Goal: Navigation & Orientation: Go to known website

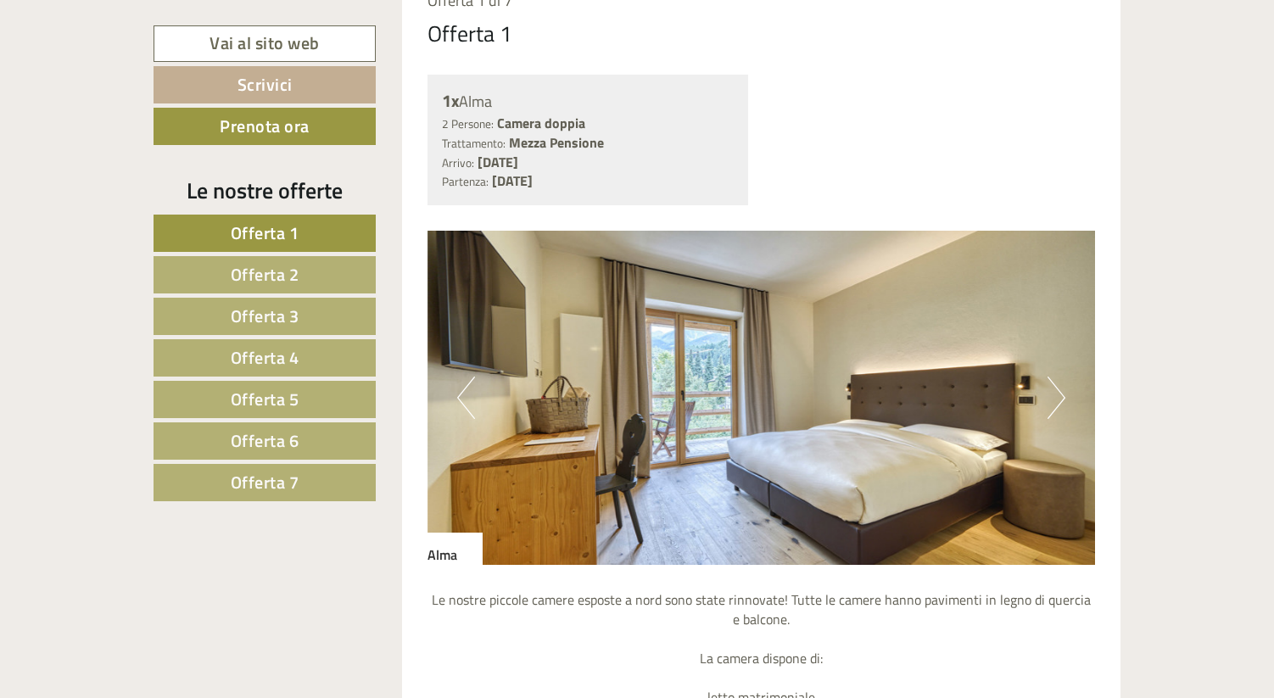
scroll to position [1323, 0]
click at [1065, 400] on img at bounding box center [761, 397] width 668 height 334
click at [1059, 397] on button "Next" at bounding box center [1056, 397] width 18 height 42
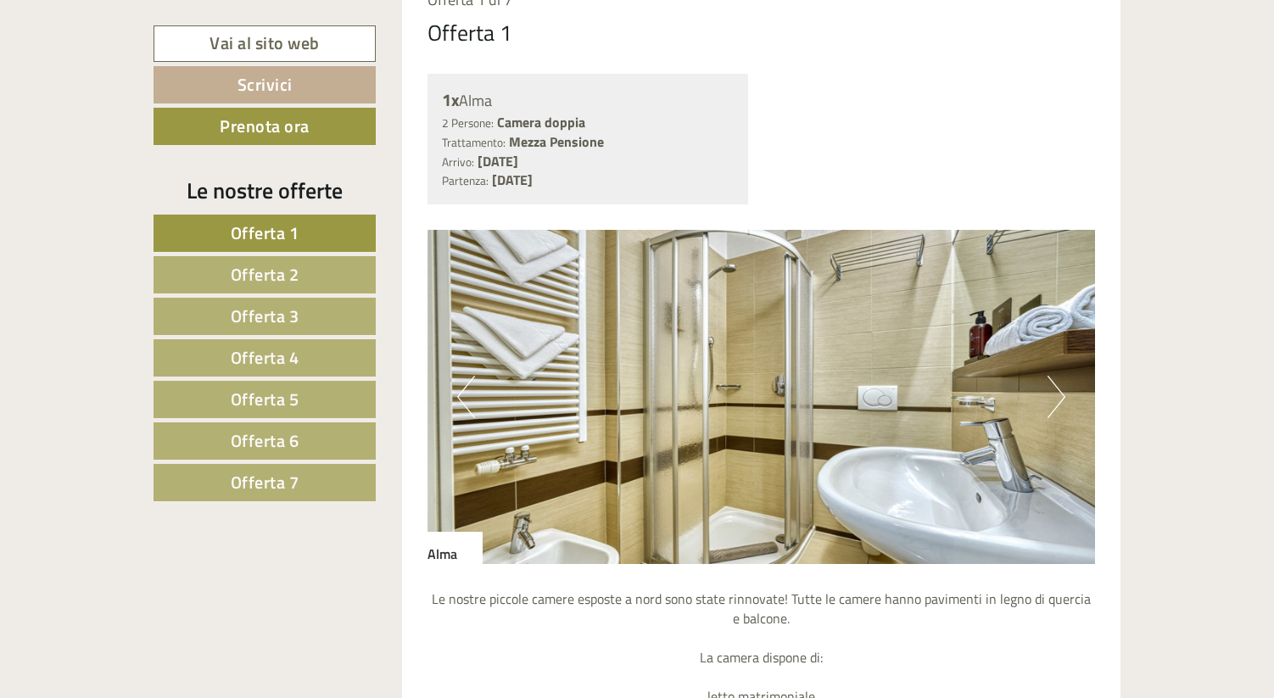
click at [1059, 397] on button "Next" at bounding box center [1056, 397] width 18 height 42
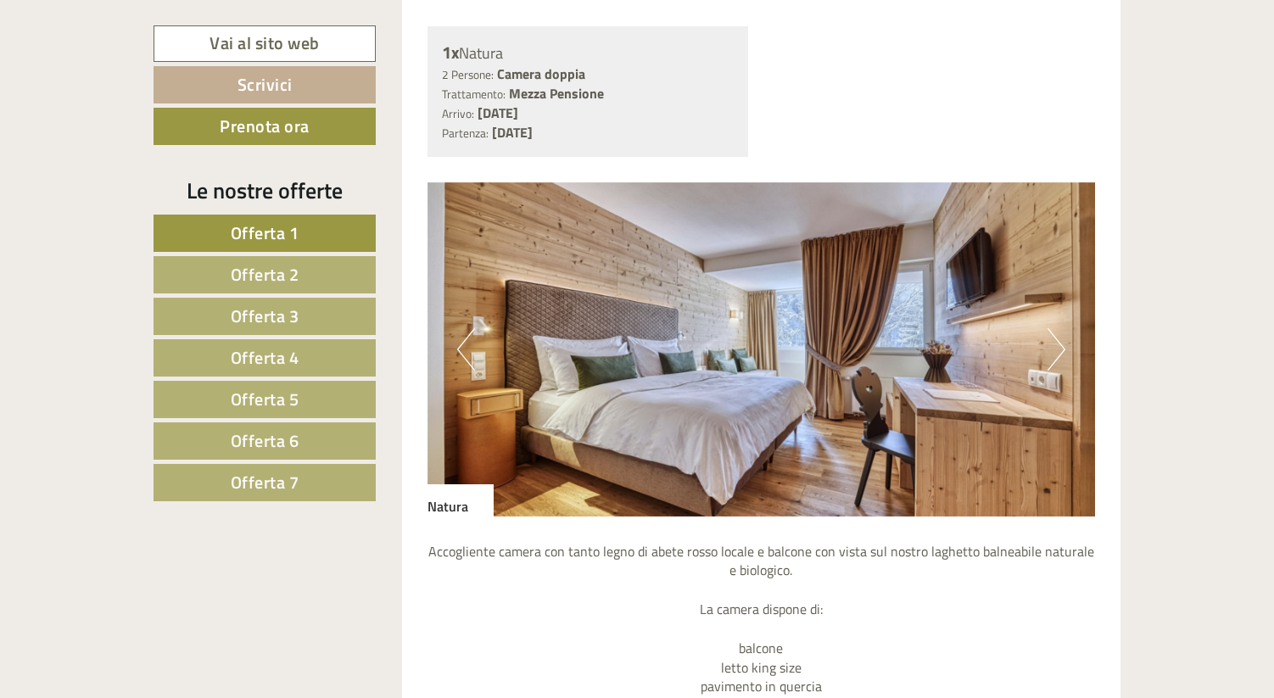
scroll to position [2688, 0]
click at [1049, 342] on button "Next" at bounding box center [1056, 348] width 18 height 42
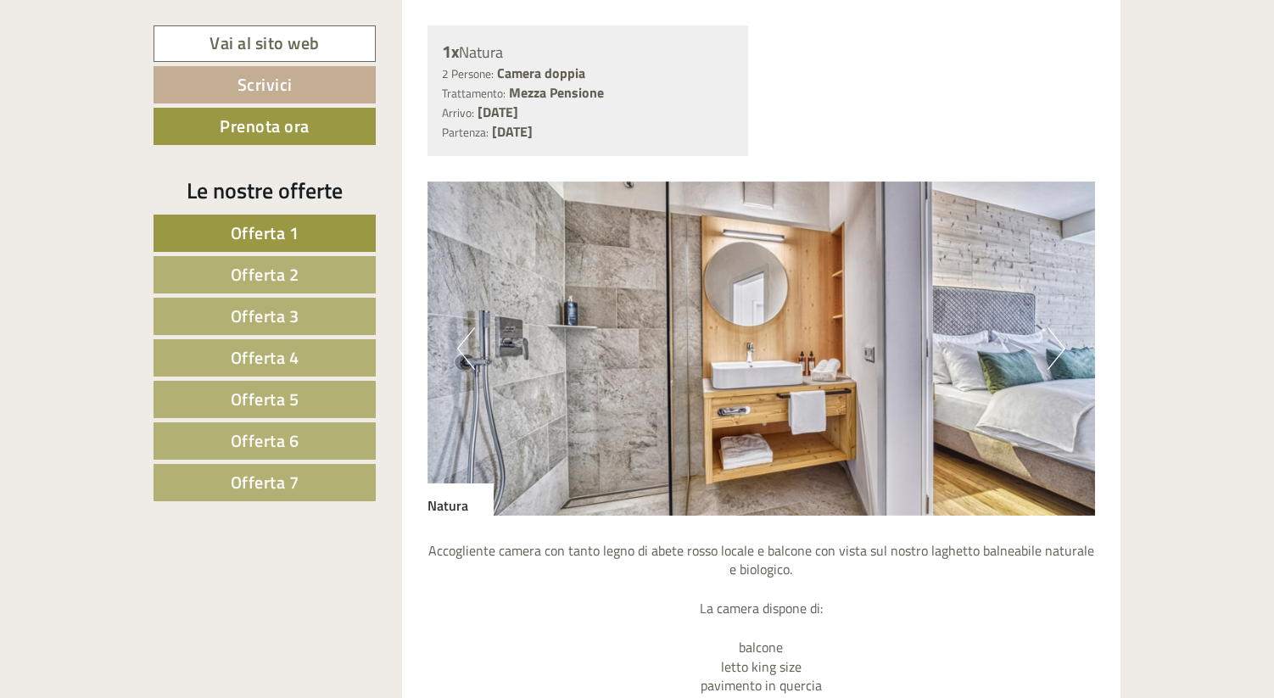
click at [1049, 342] on button "Next" at bounding box center [1056, 348] width 18 height 42
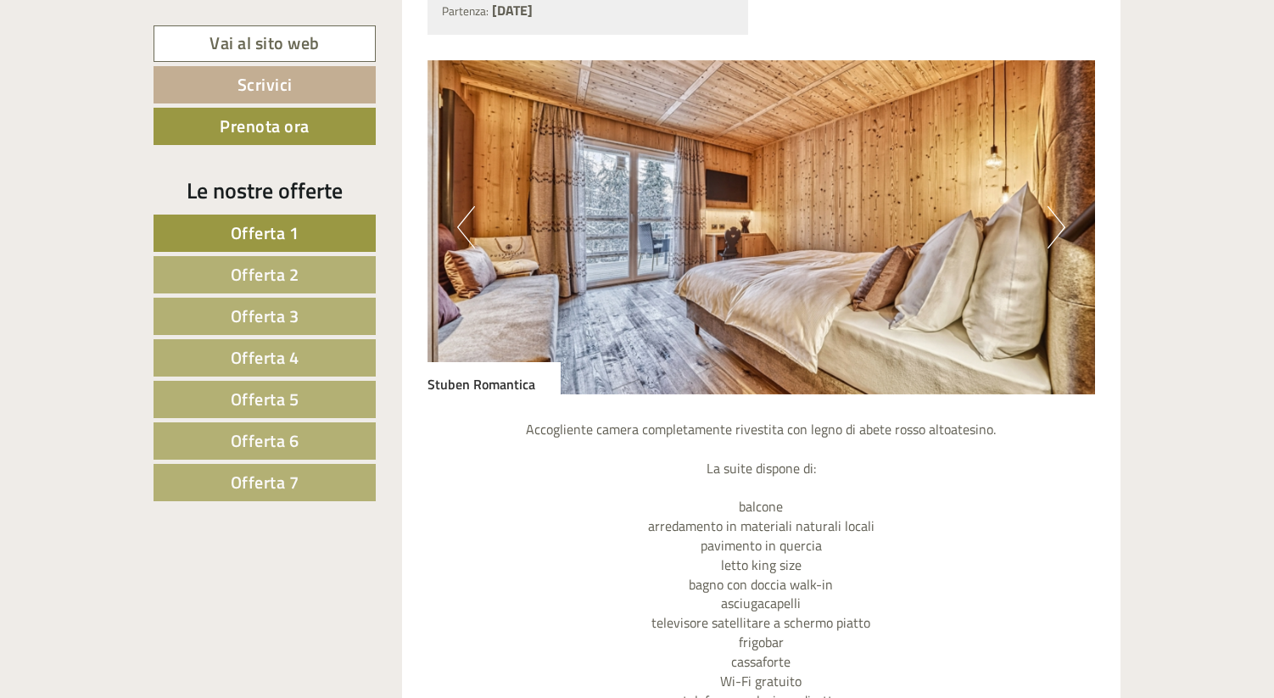
scroll to position [4214, 0]
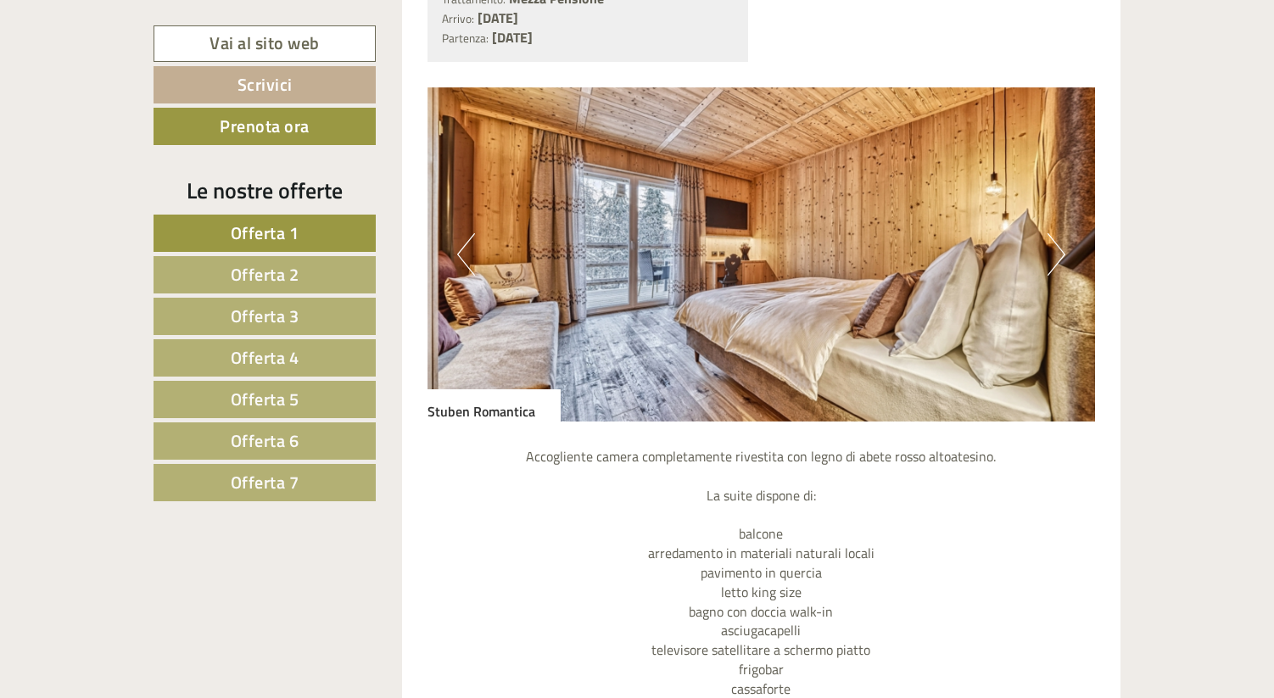
click at [1064, 254] on div "Previous Next" at bounding box center [761, 254] width 668 height 334
click at [1056, 254] on button "Next" at bounding box center [1056, 254] width 18 height 42
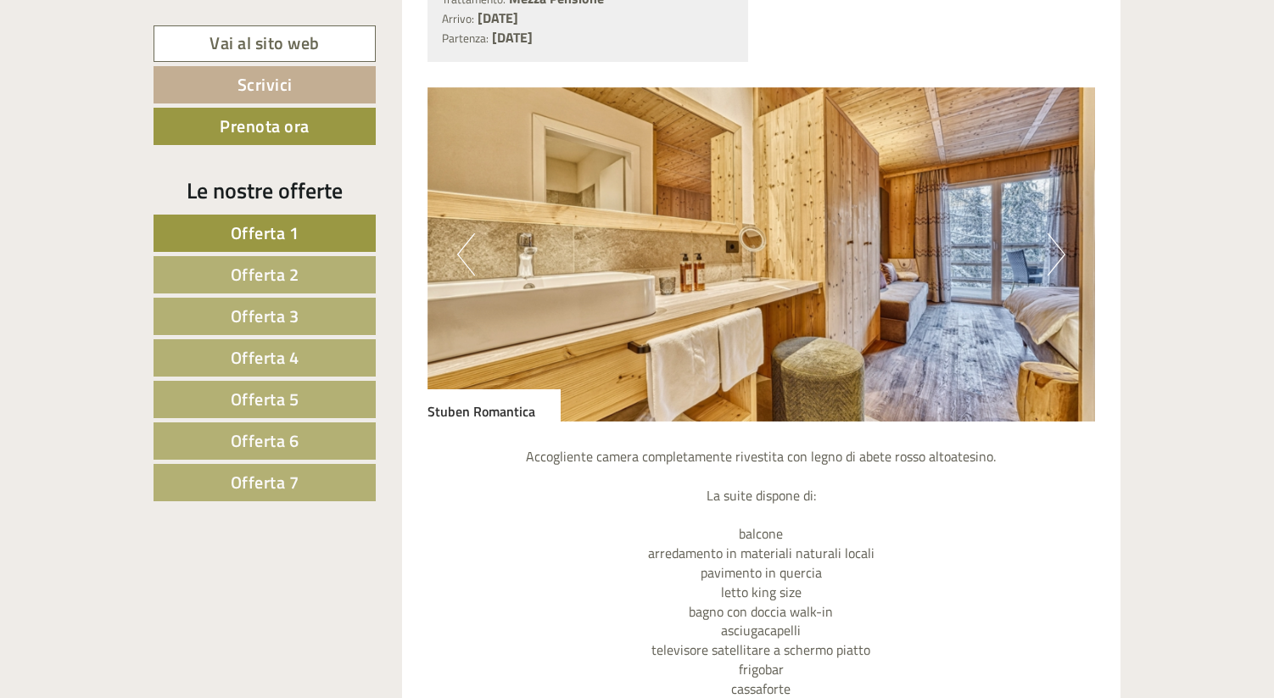
click at [1056, 254] on button "Next" at bounding box center [1056, 254] width 18 height 42
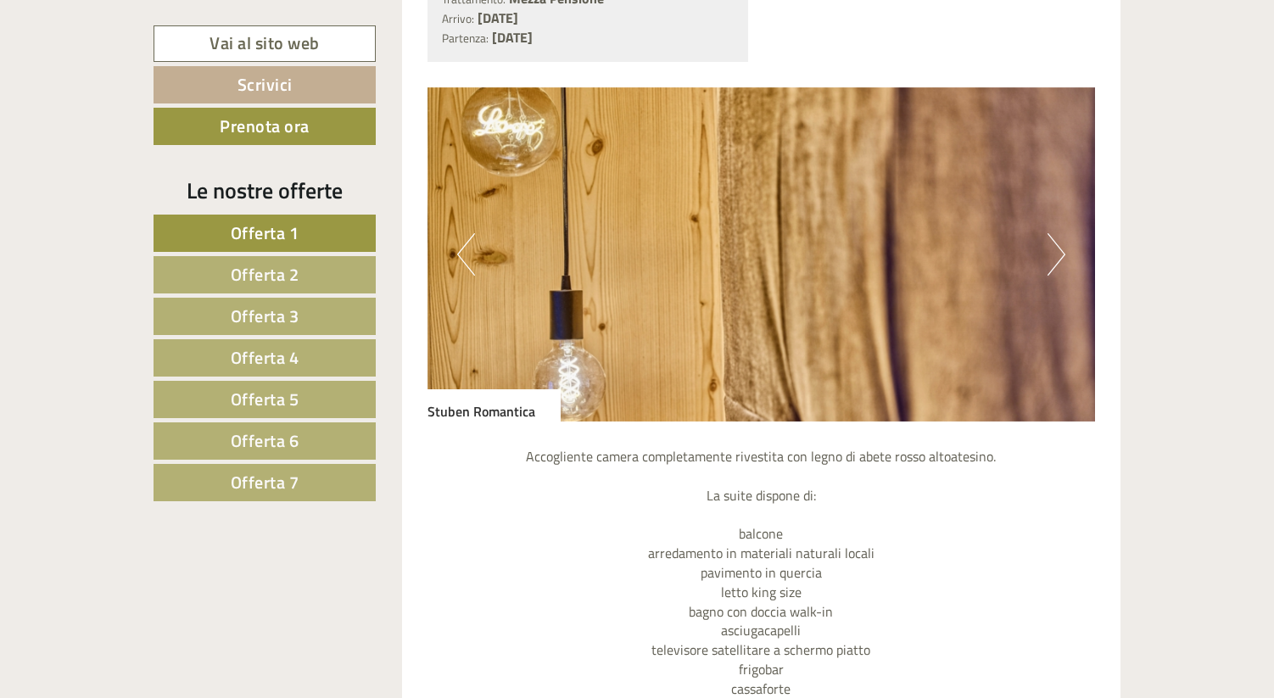
click at [1056, 254] on button "Next" at bounding box center [1056, 254] width 18 height 42
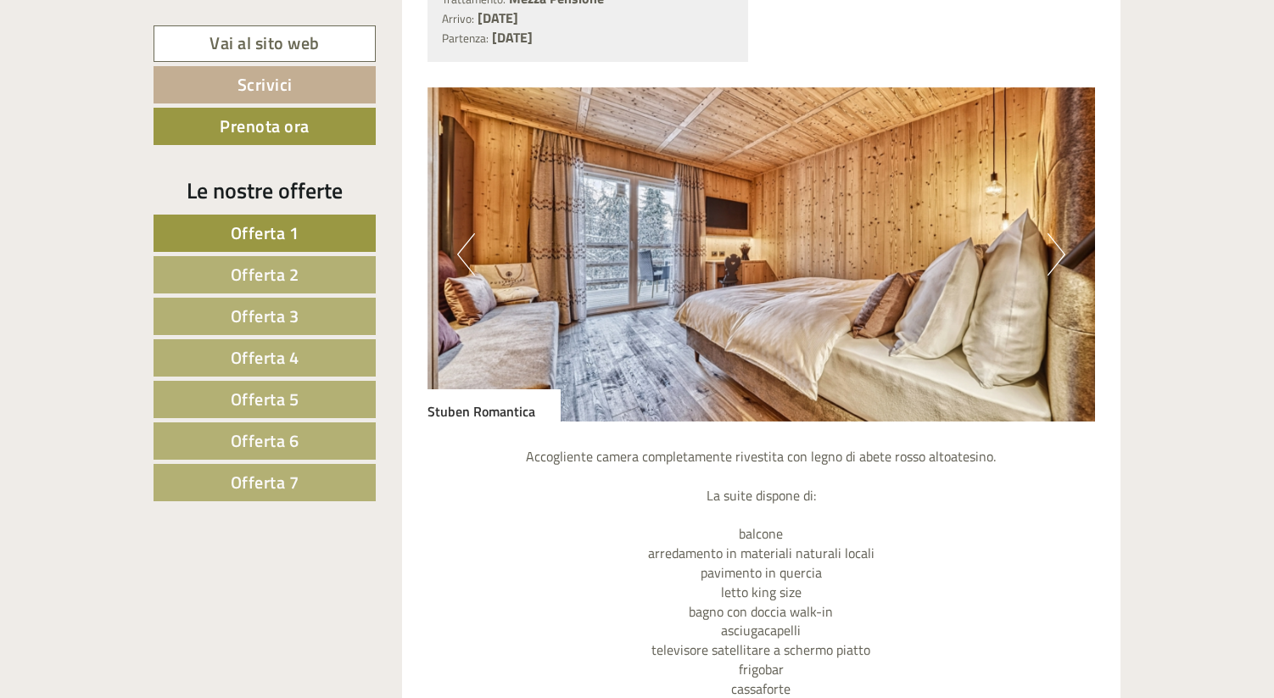
click at [1056, 254] on button "Next" at bounding box center [1056, 254] width 18 height 42
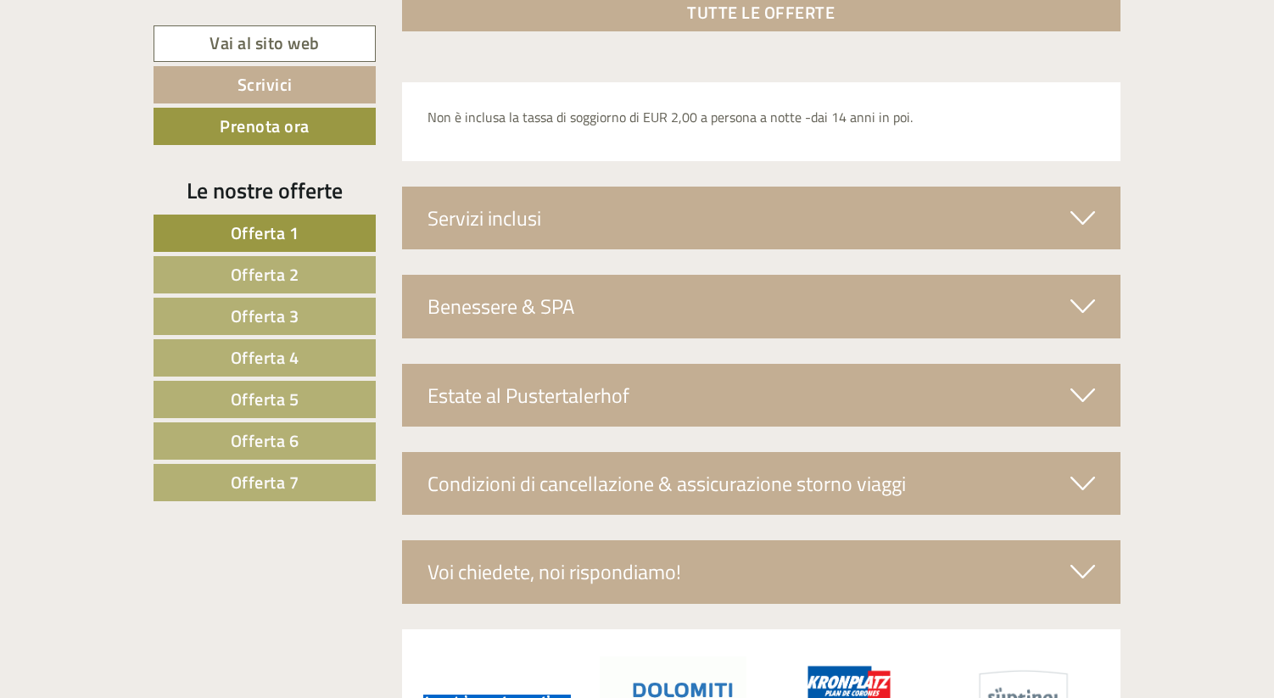
scroll to position [5498, 0]
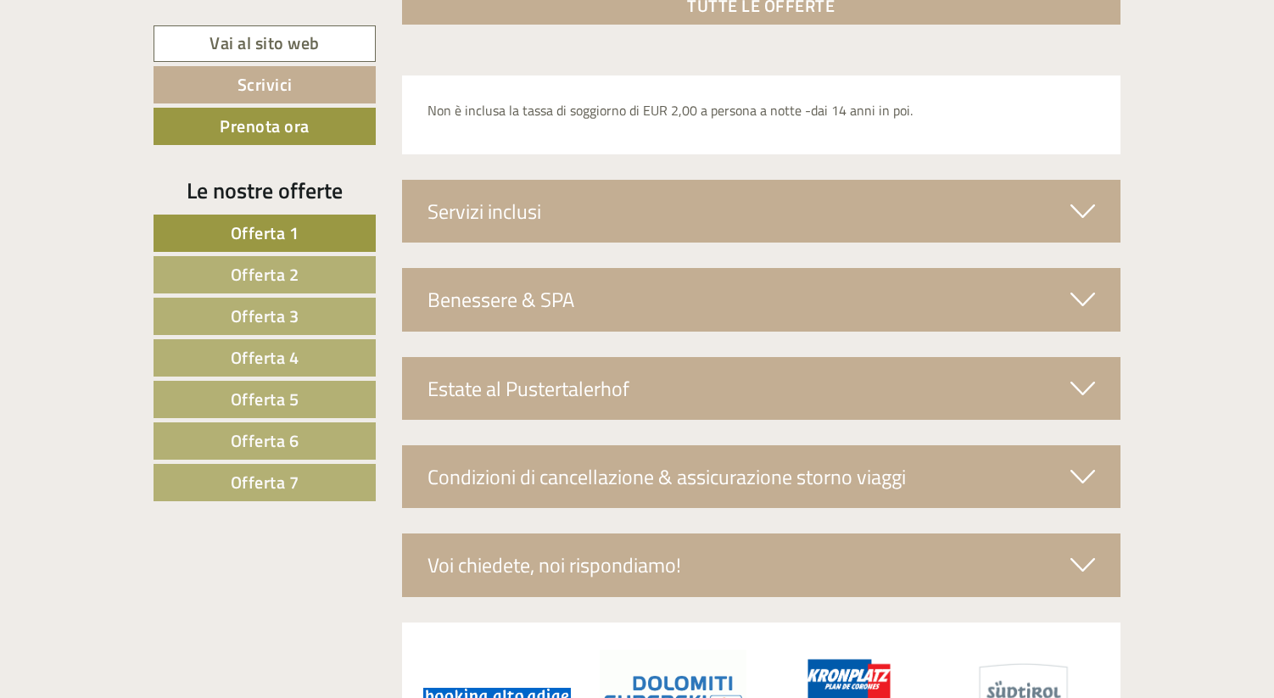
click at [617, 301] on div "Benessere & SPA" at bounding box center [761, 299] width 719 height 63
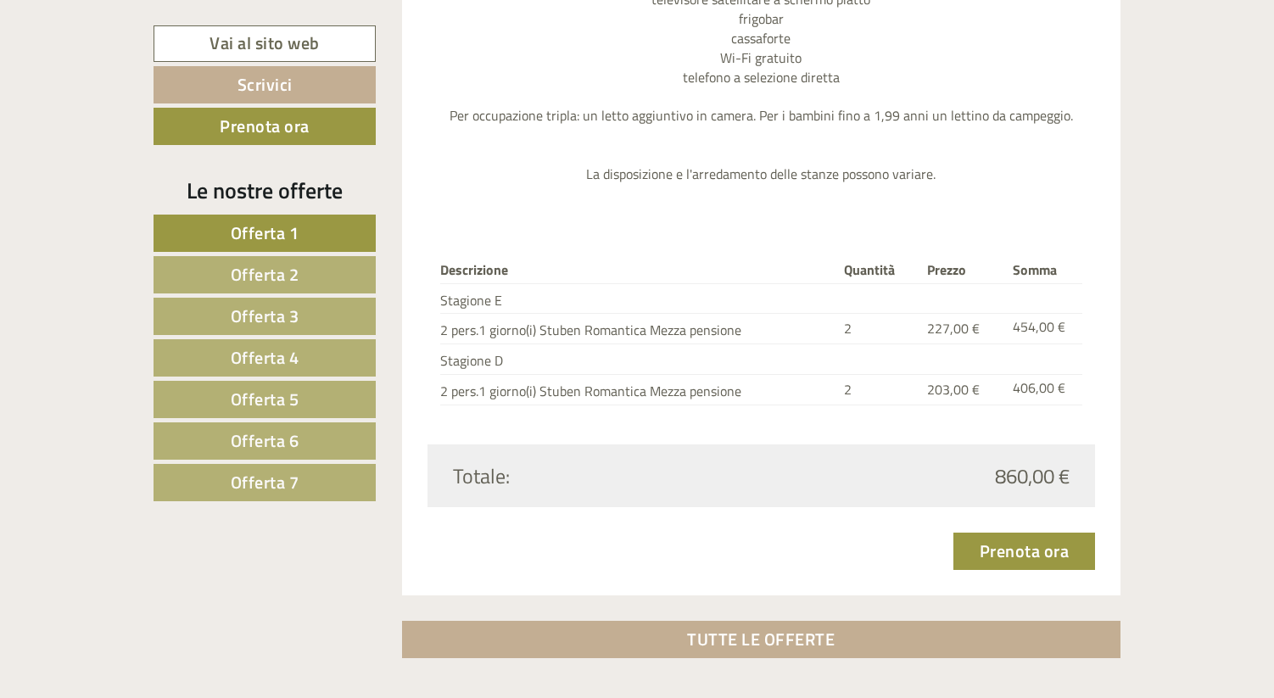
scroll to position [4865, 0]
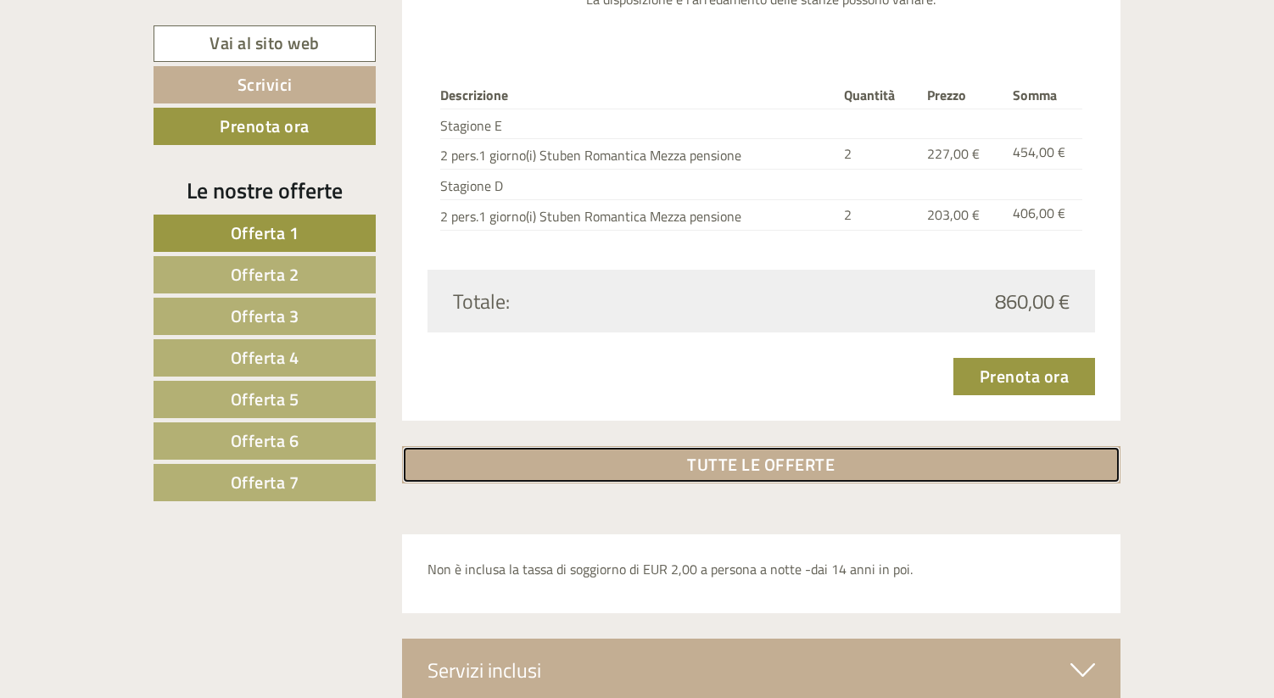
click at [731, 464] on link "TUTTE LE OFFERTE" at bounding box center [761, 464] width 719 height 37
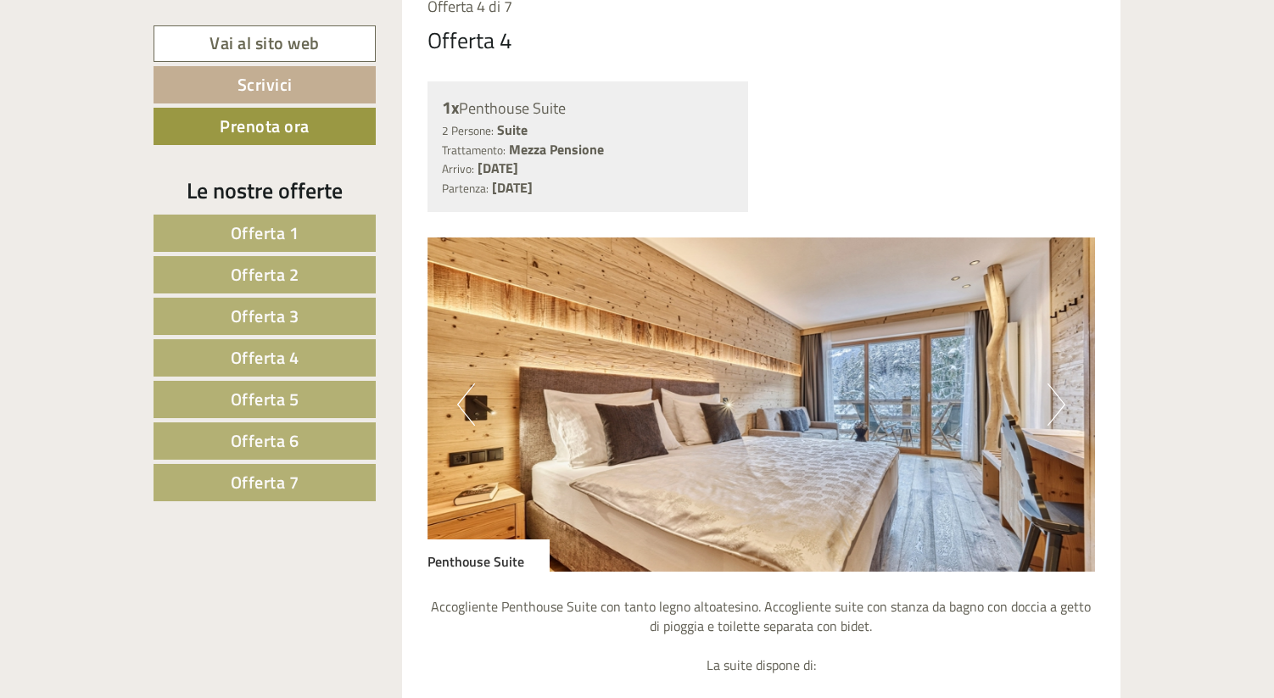
scroll to position [5523, 0]
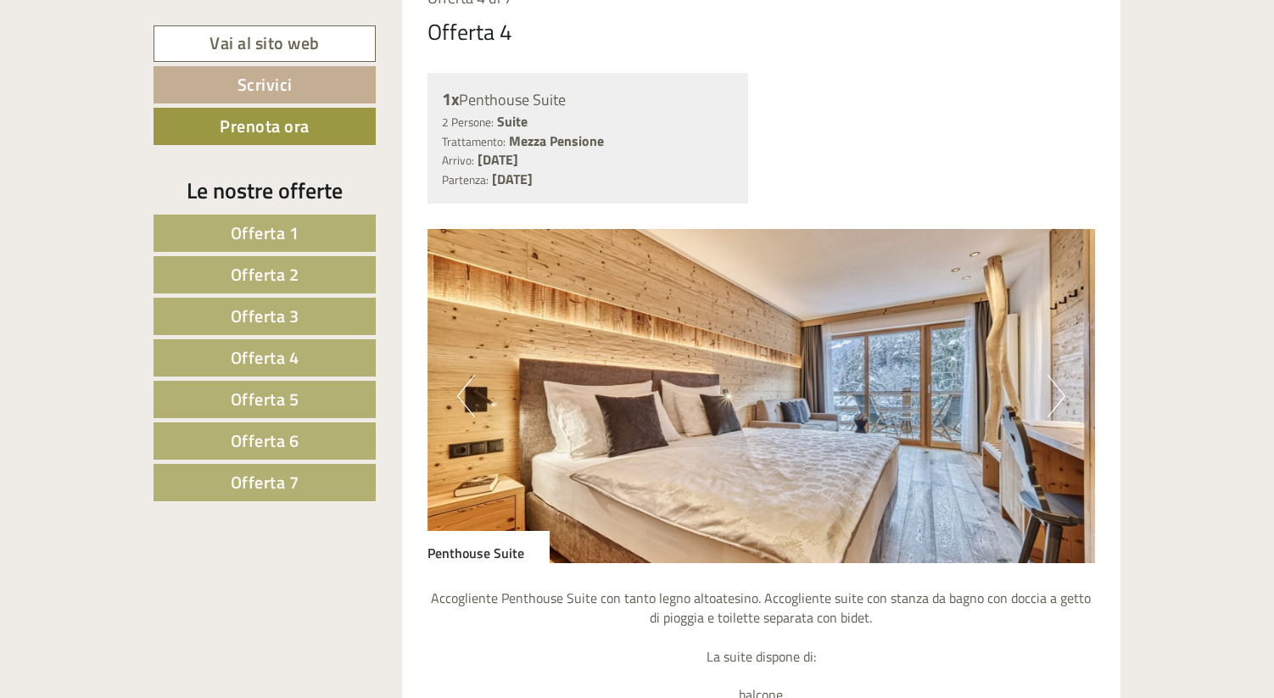
click at [1059, 390] on button "Next" at bounding box center [1056, 396] width 18 height 42
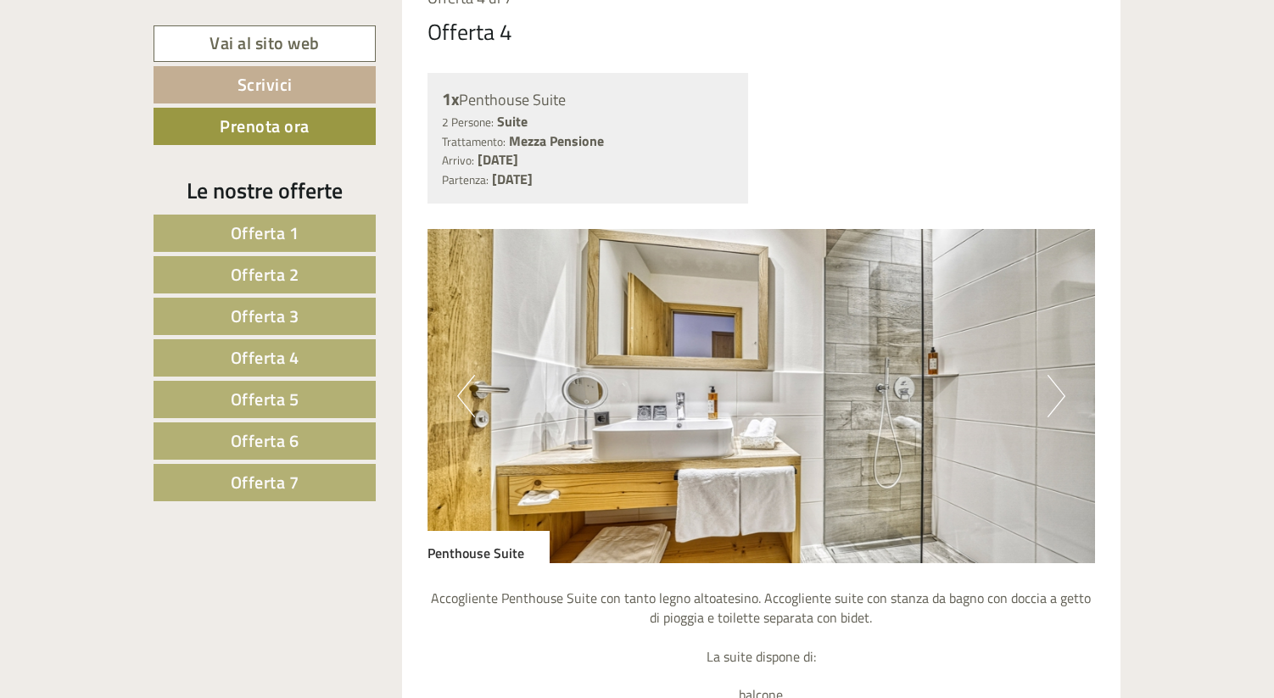
click at [1059, 390] on button "Next" at bounding box center [1056, 396] width 18 height 42
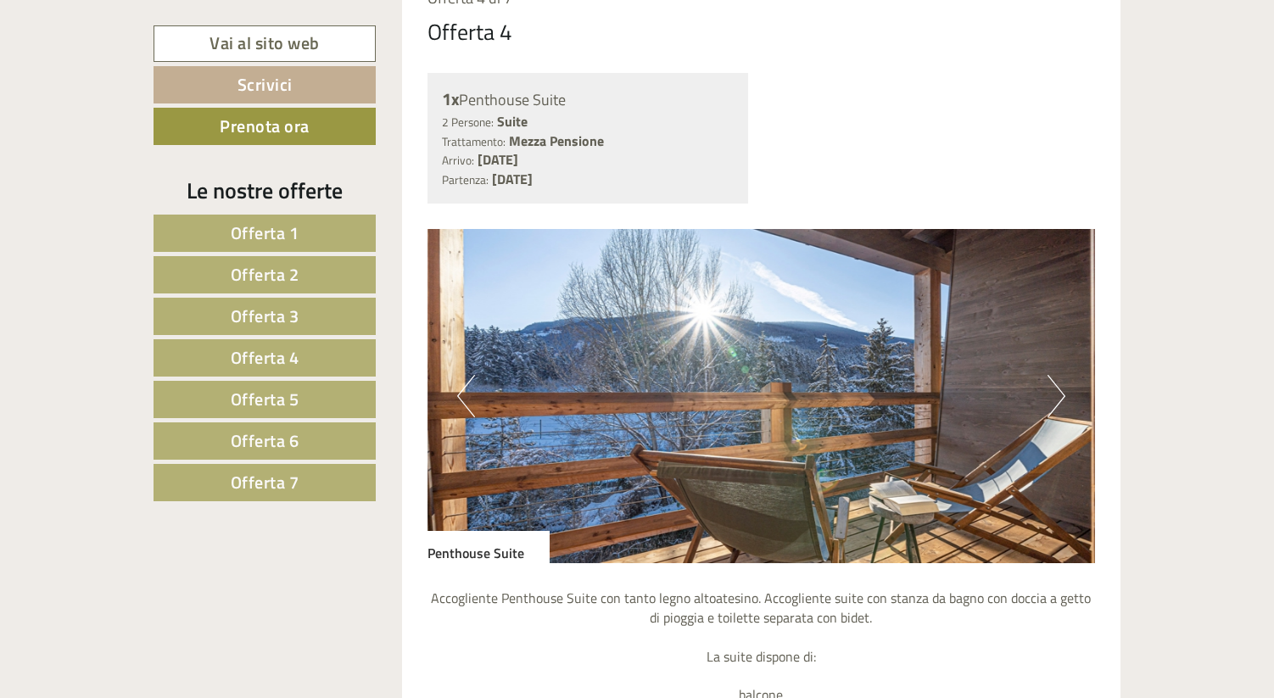
click at [1059, 390] on button "Next" at bounding box center [1056, 396] width 18 height 42
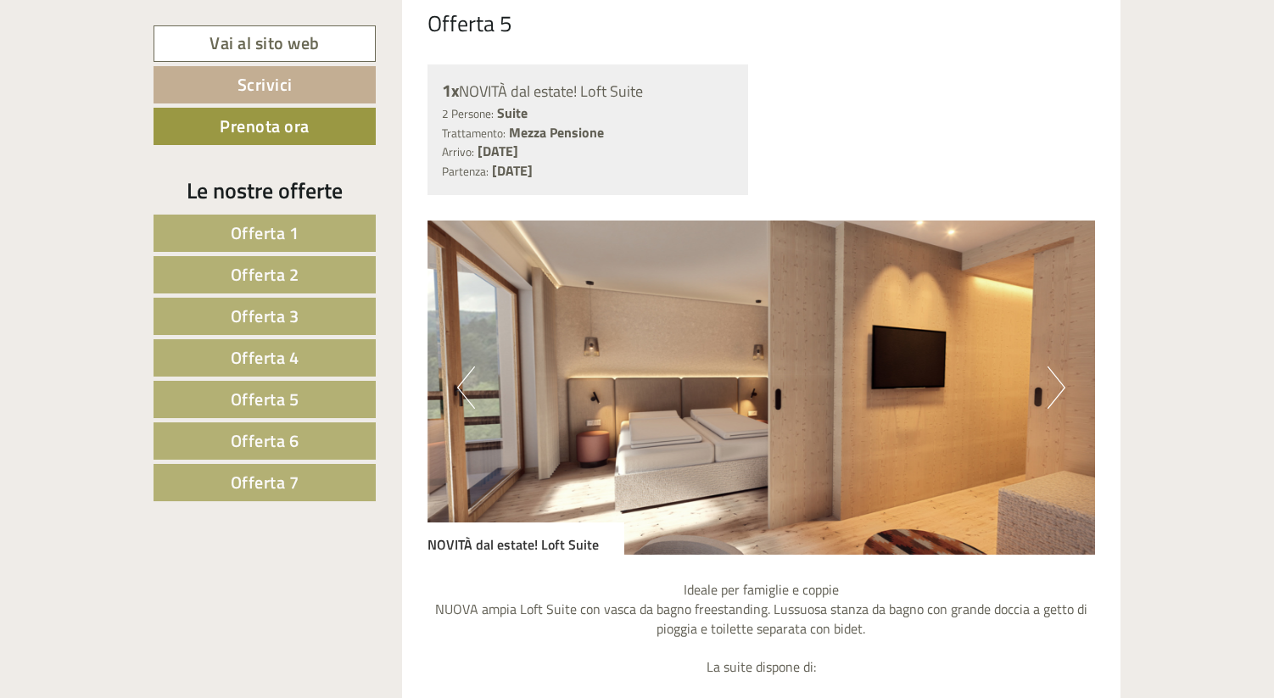
scroll to position [6961, 0]
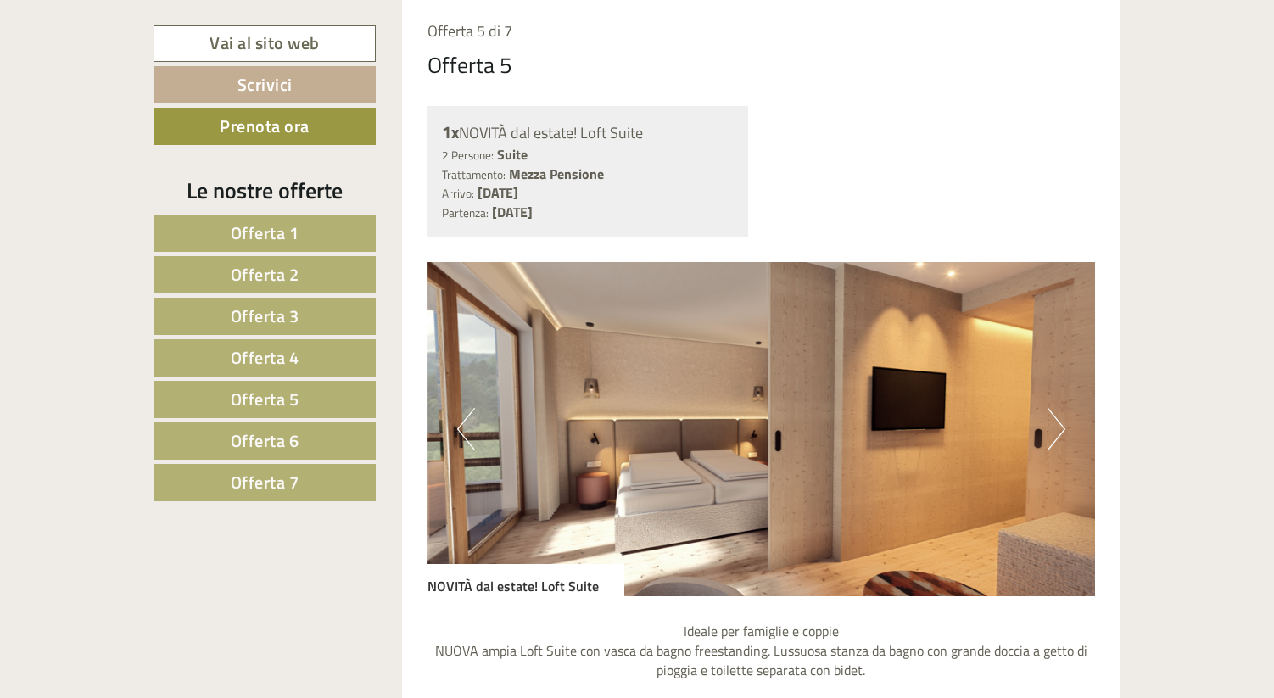
click at [1061, 423] on button "Next" at bounding box center [1056, 429] width 18 height 42
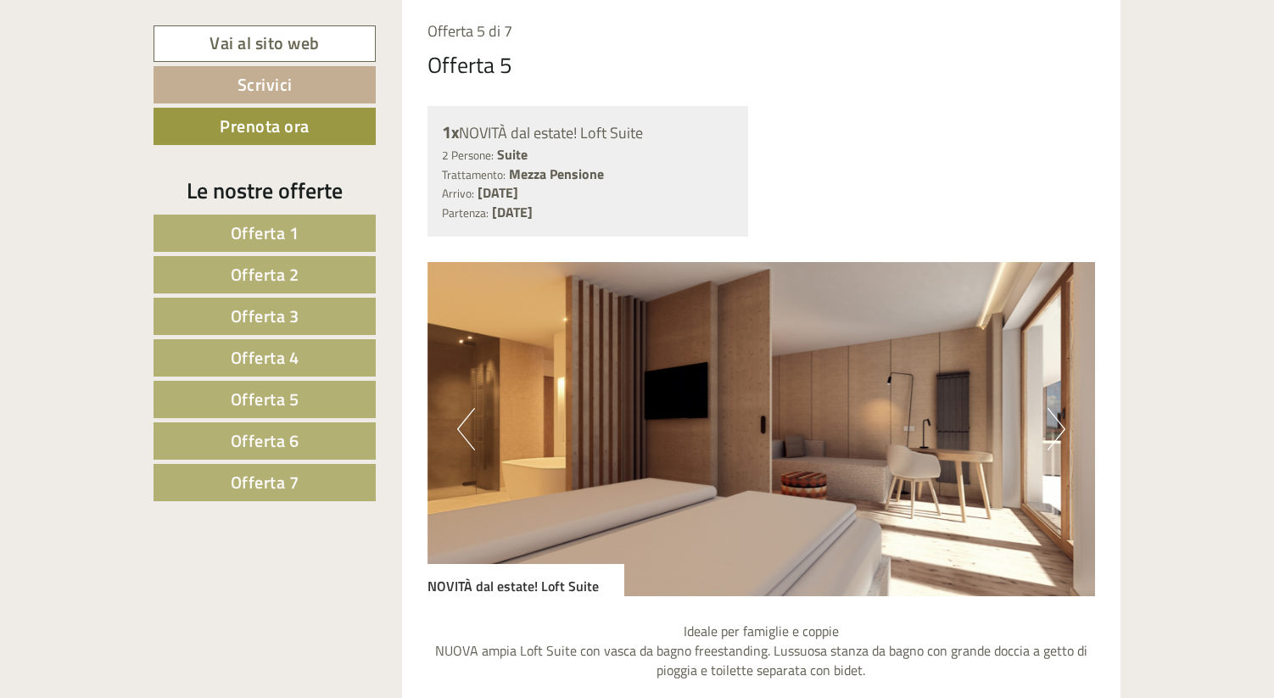
click at [1060, 424] on button "Next" at bounding box center [1056, 429] width 18 height 42
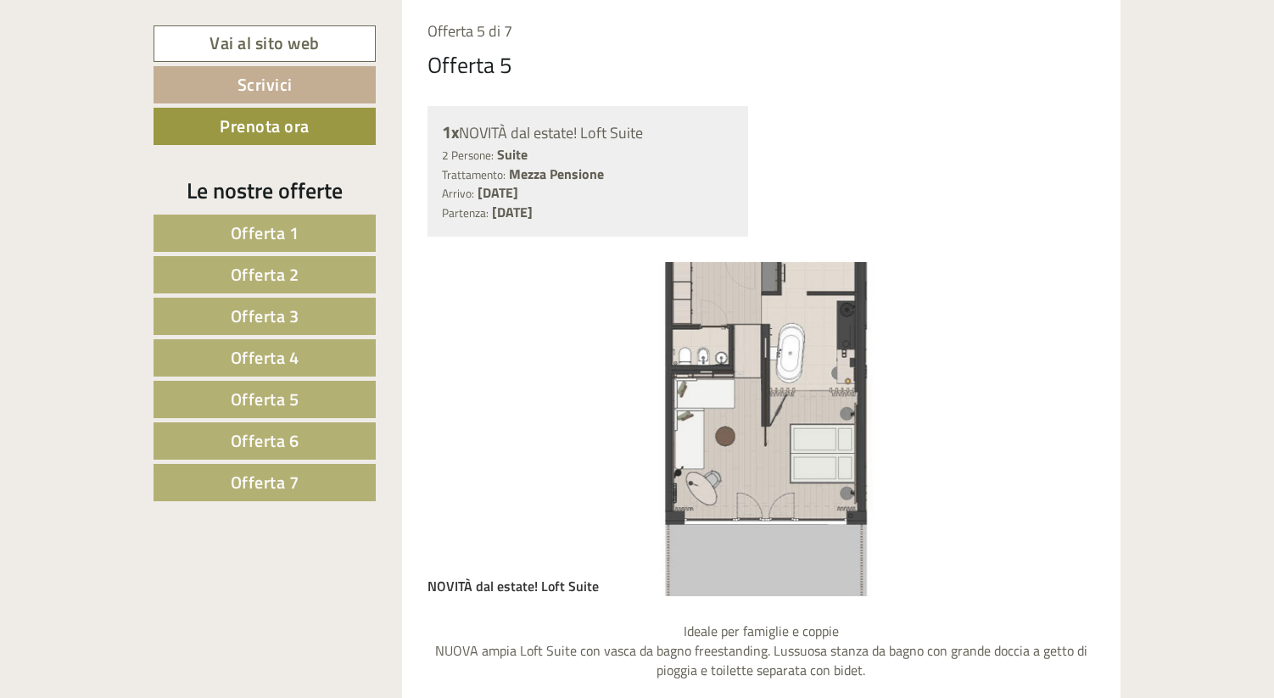
click at [1060, 424] on button "Next" at bounding box center [1056, 429] width 18 height 42
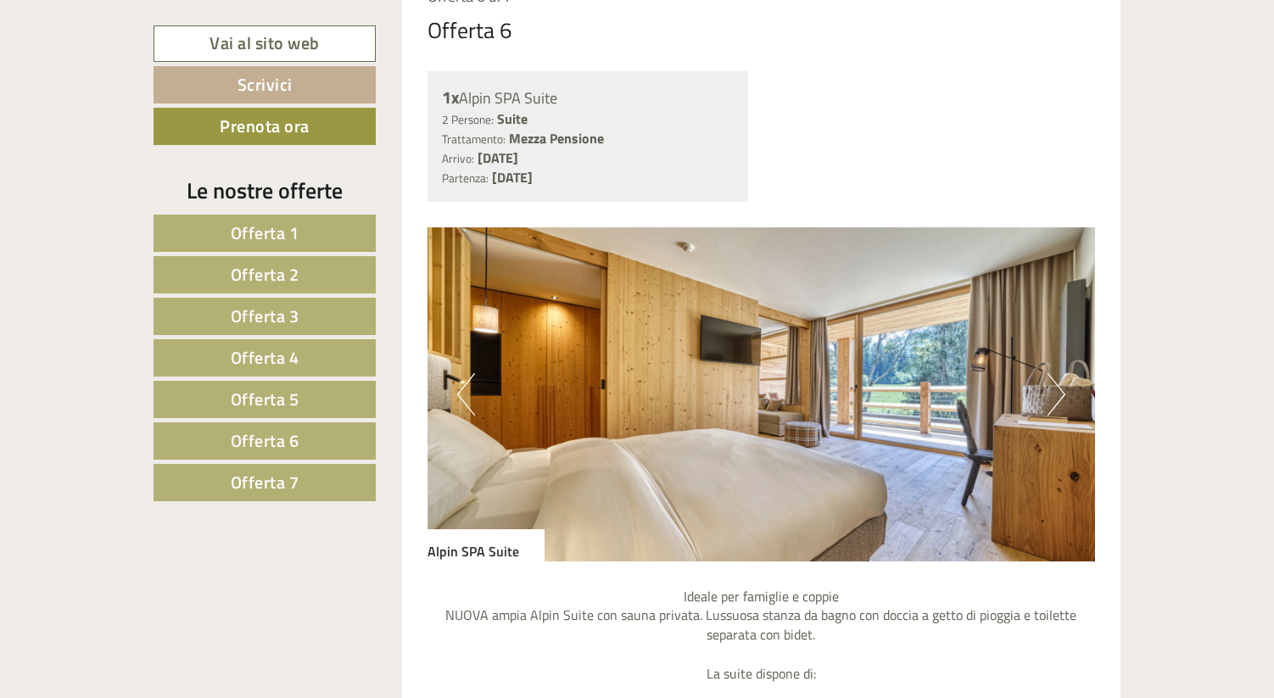
scroll to position [8527, 0]
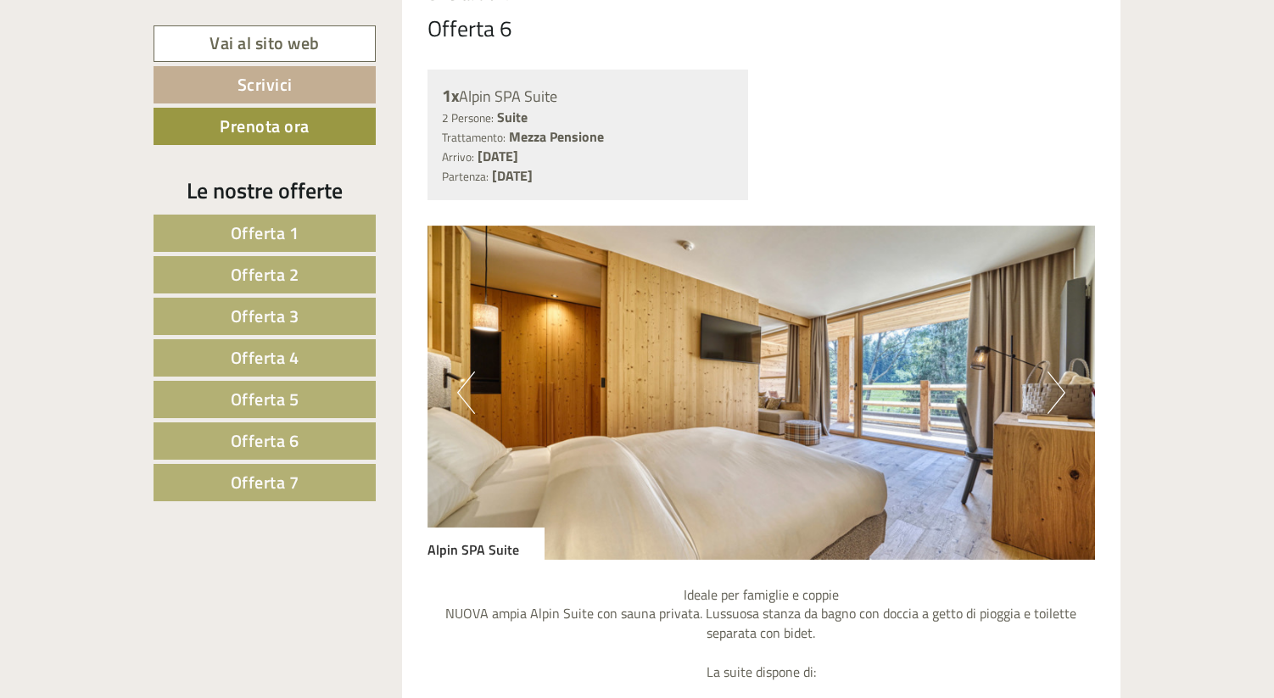
click at [1060, 377] on button "Next" at bounding box center [1056, 393] width 18 height 42
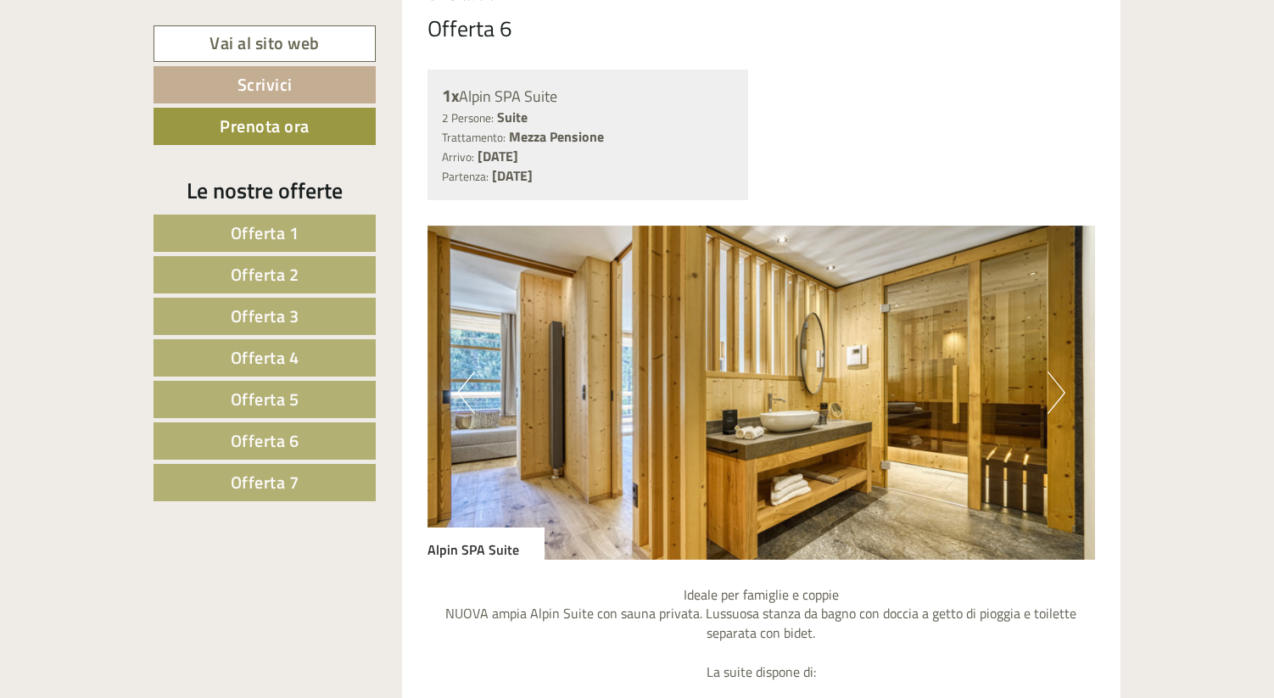
click at [1060, 377] on button "Next" at bounding box center [1056, 393] width 18 height 42
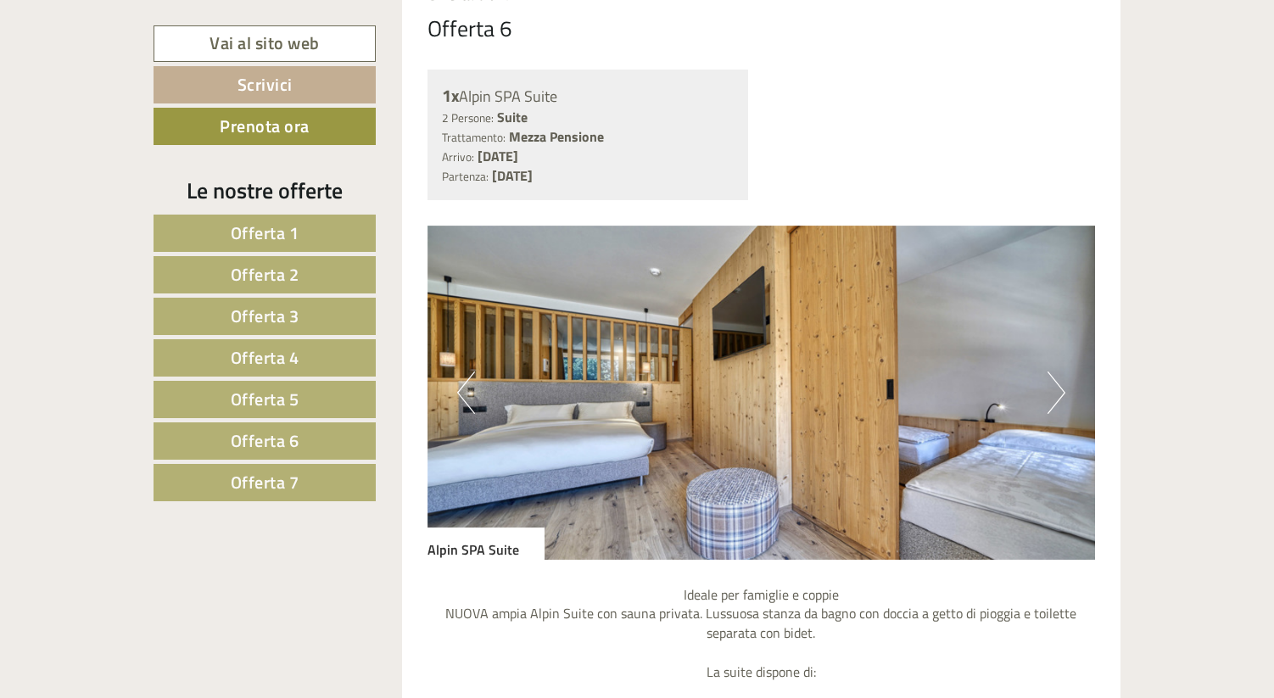
click at [1060, 377] on button "Next" at bounding box center [1056, 393] width 18 height 42
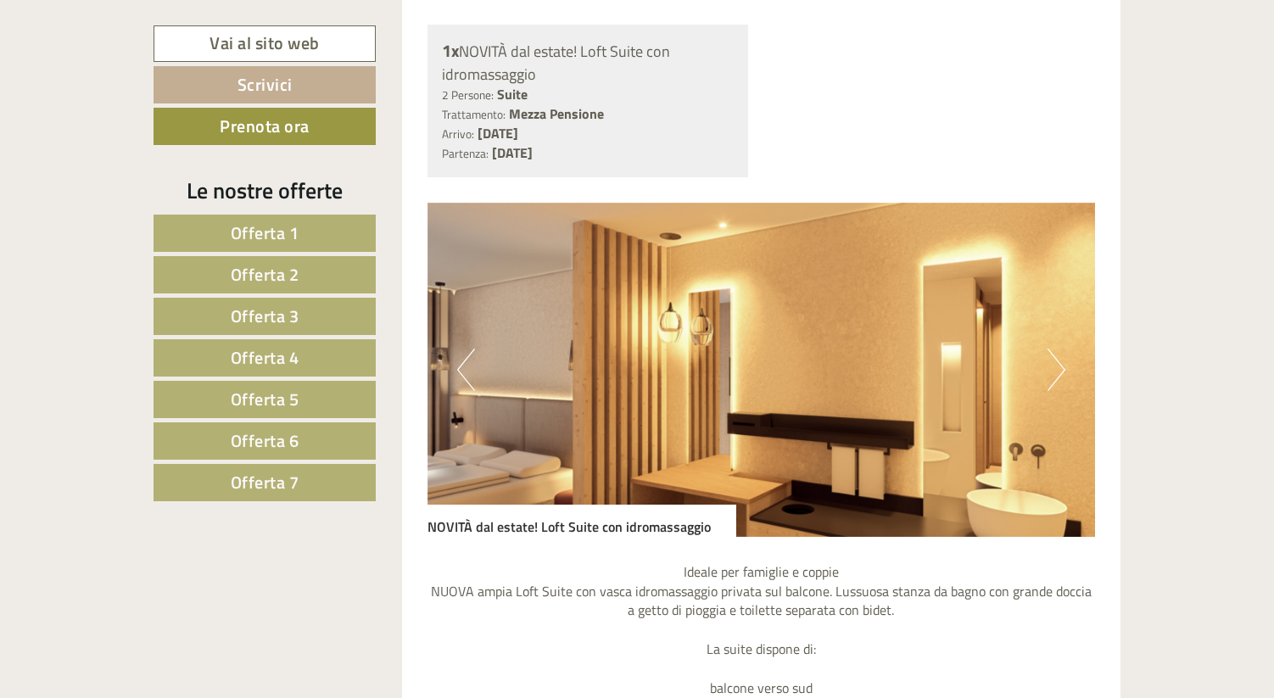
scroll to position [10121, 0]
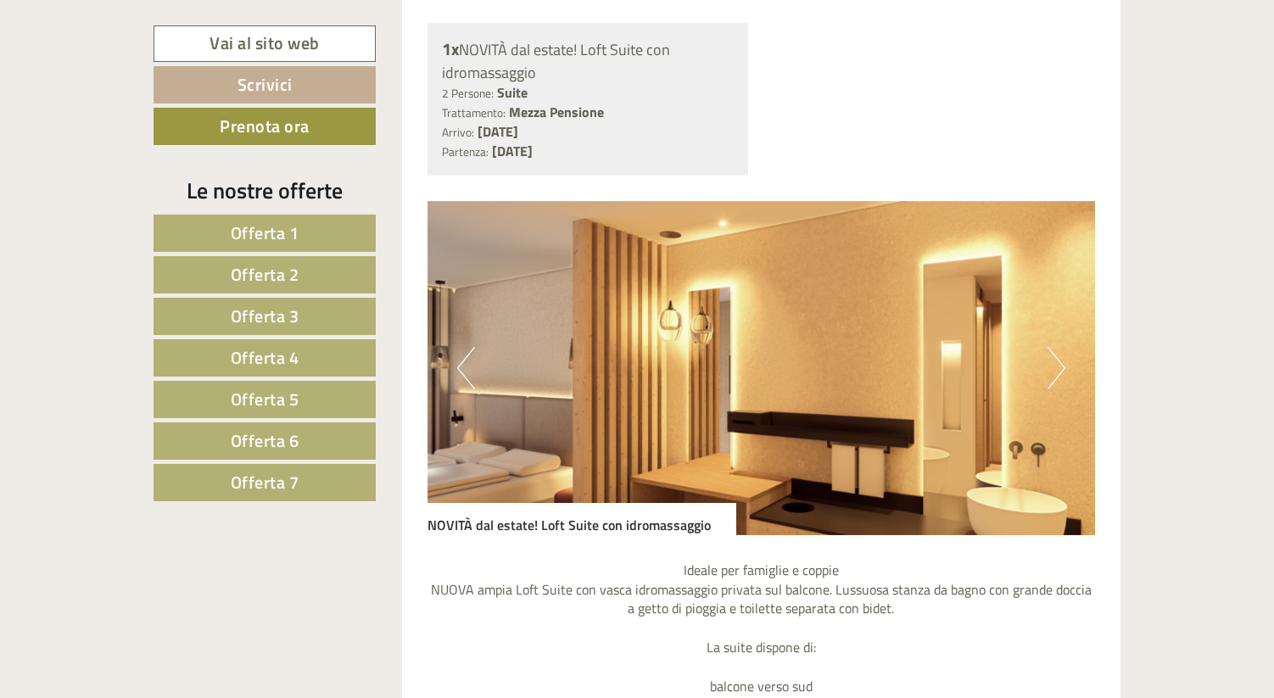
click at [1060, 361] on button "Next" at bounding box center [1056, 368] width 18 height 42
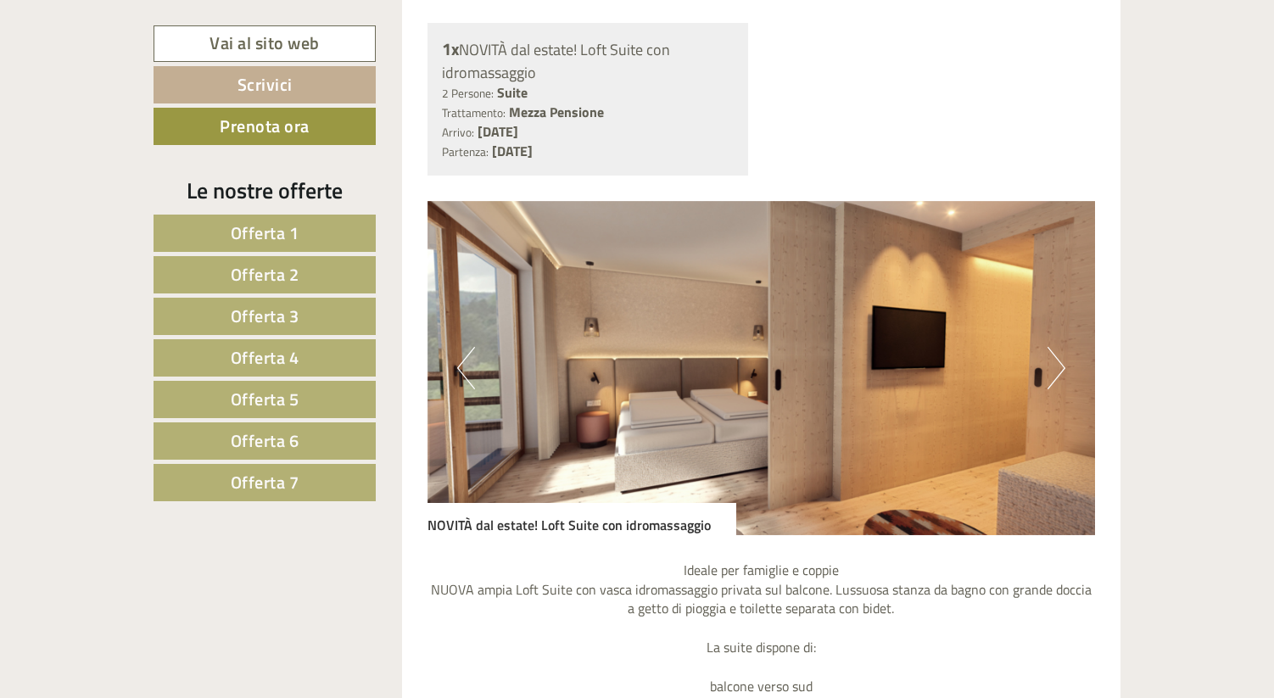
click at [1060, 361] on button "Next" at bounding box center [1056, 368] width 18 height 42
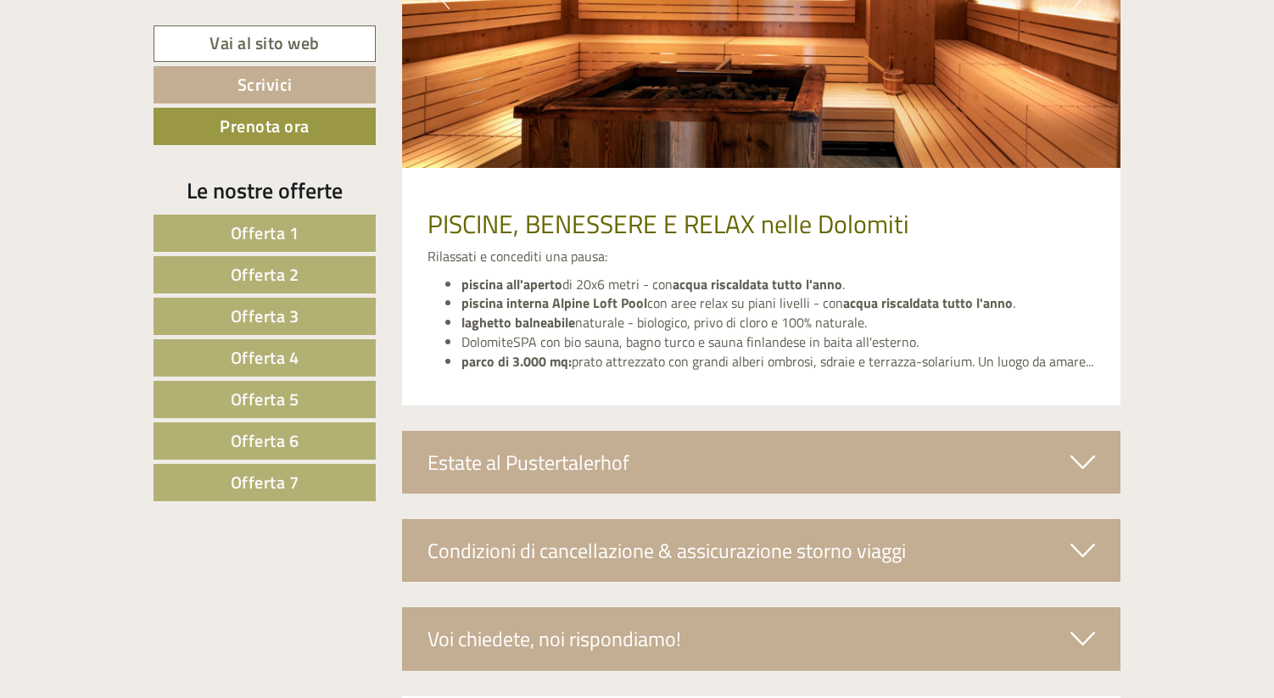
scroll to position [12136, 0]
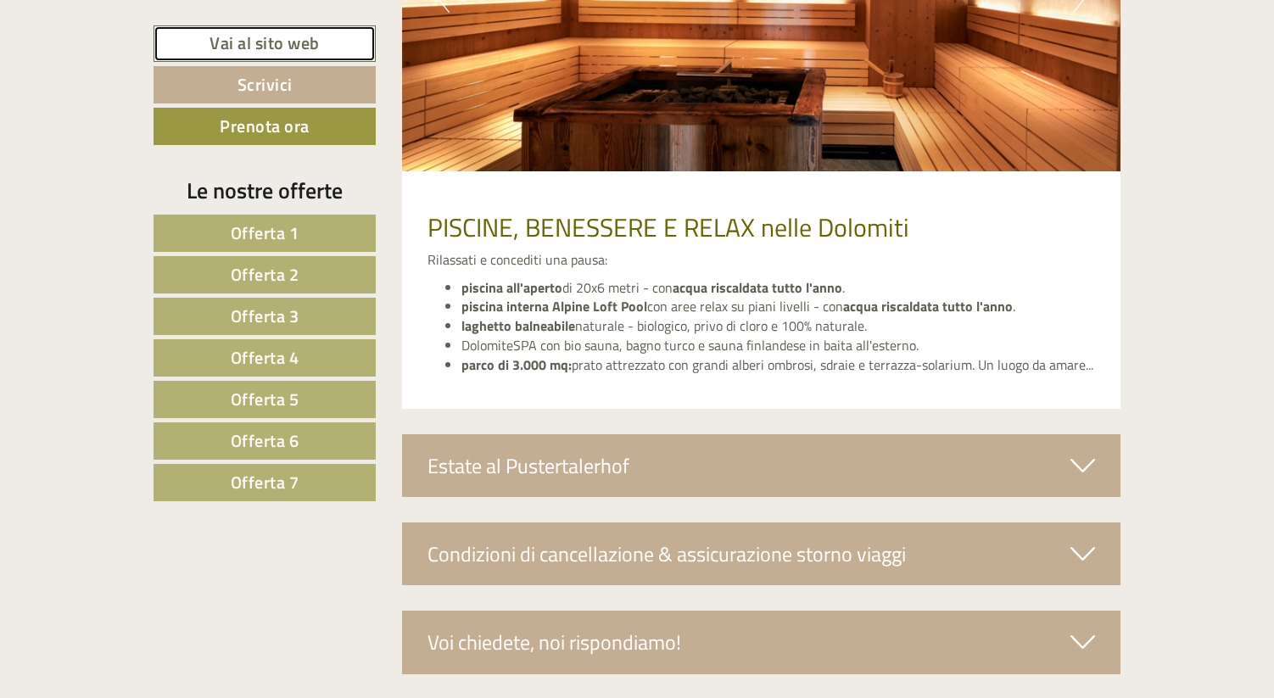
click at [272, 40] on link "Vai al sito web" at bounding box center [265, 43] width 222 height 36
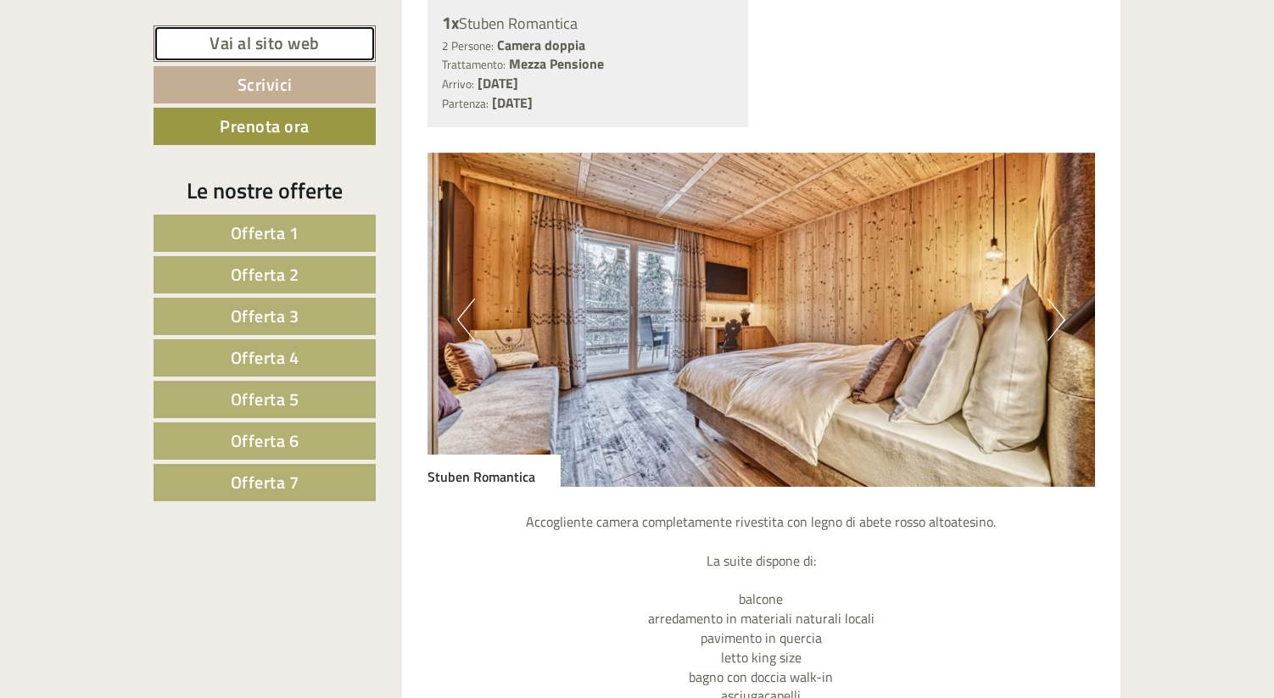
scroll to position [4154, 0]
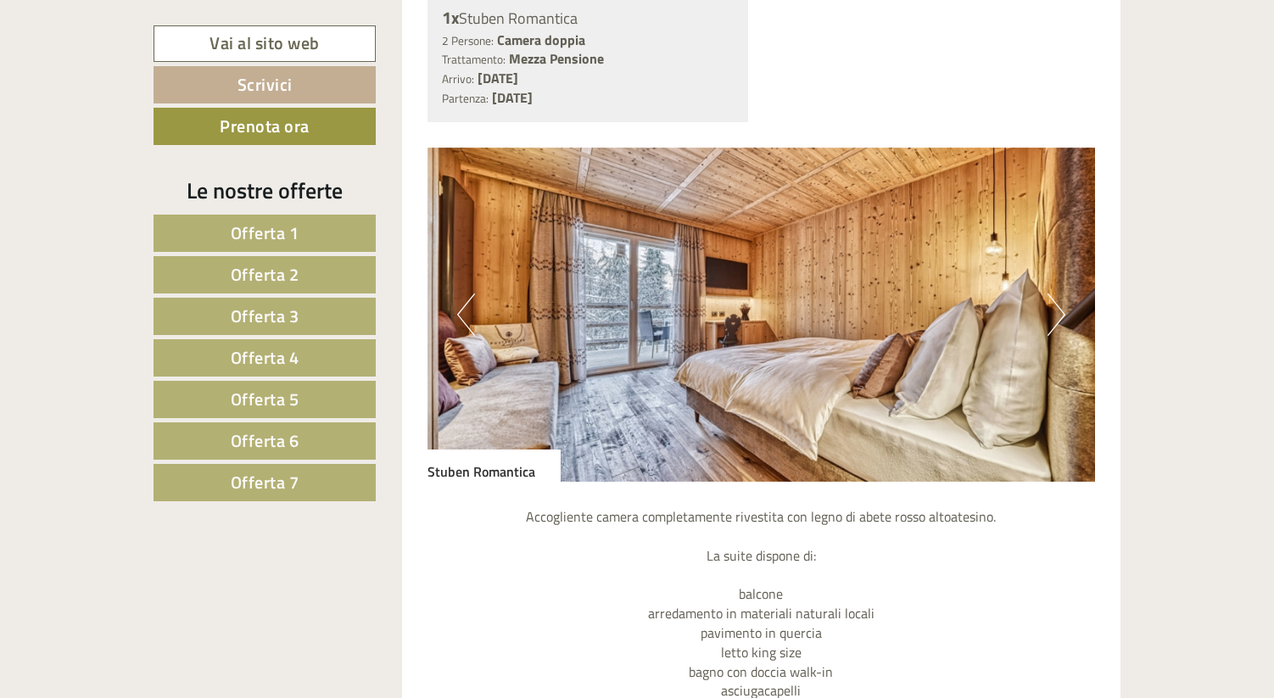
click at [1059, 316] on button "Next" at bounding box center [1056, 314] width 18 height 42
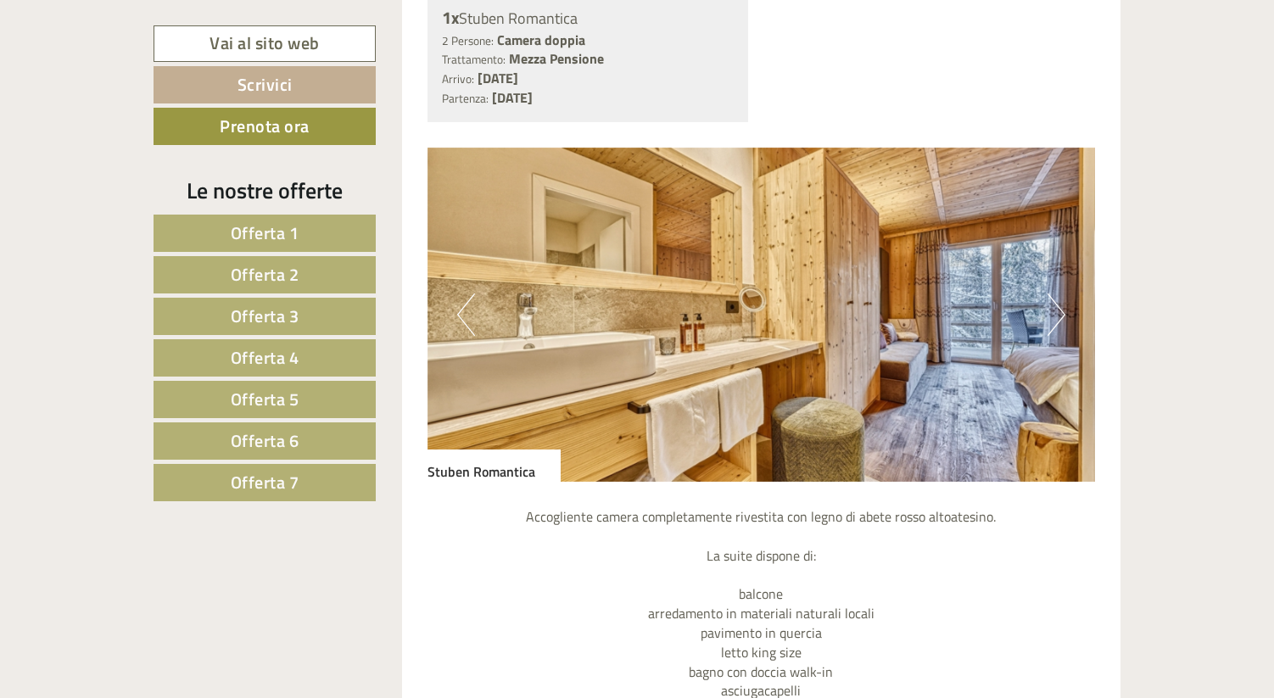
click at [1059, 317] on button "Next" at bounding box center [1056, 314] width 18 height 42
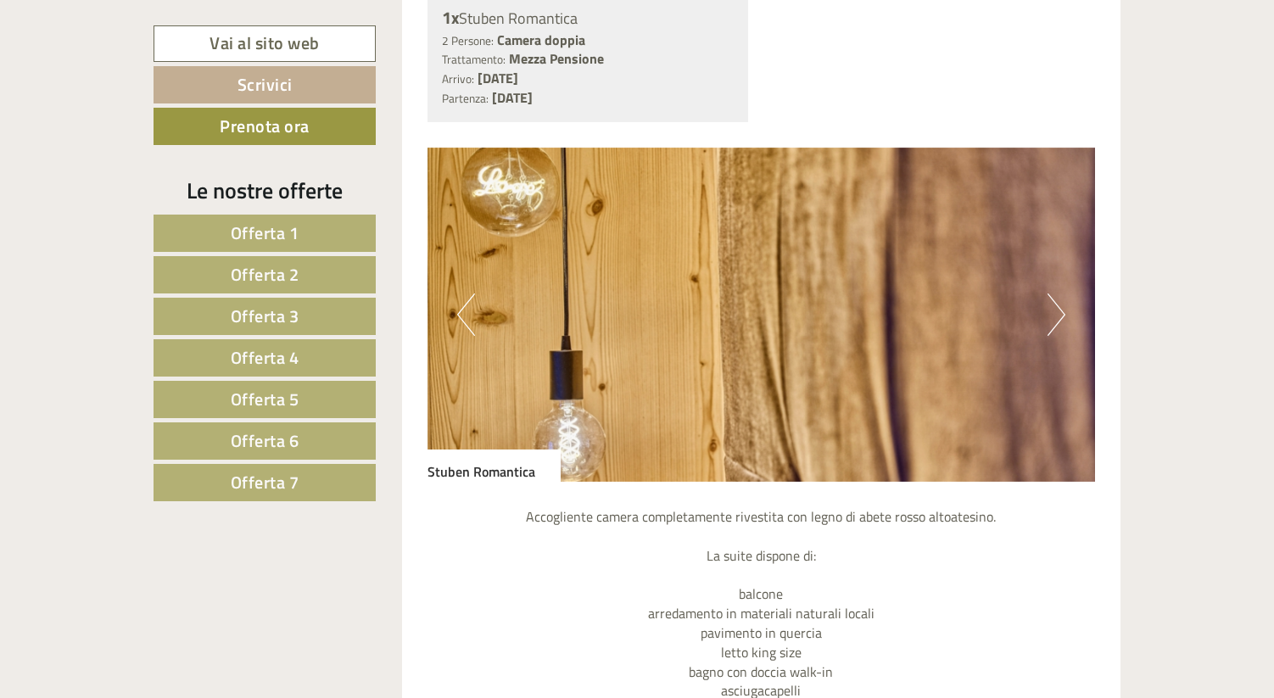
click at [1059, 317] on button "Next" at bounding box center [1056, 314] width 18 height 42
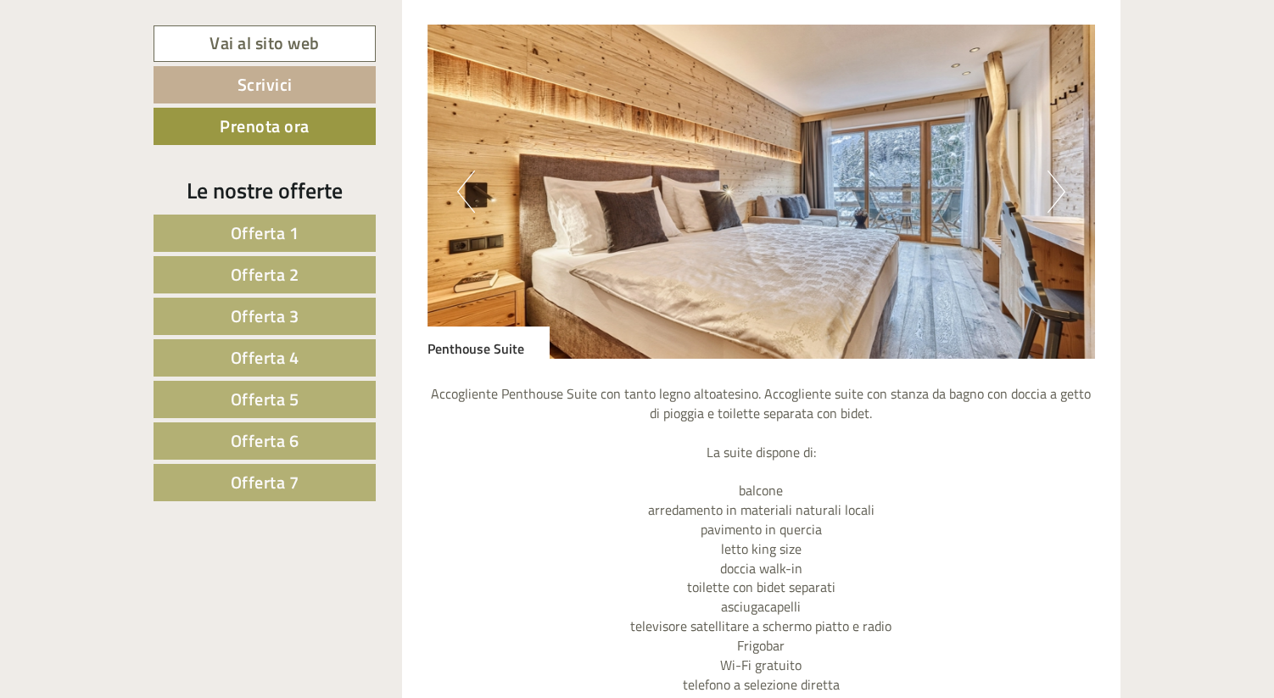
scroll to position [5733, 0]
